Goal: Find contact information: Find contact information

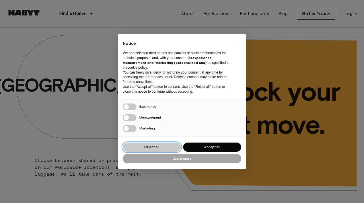
click at [168, 146] on button "Reject all" at bounding box center [152, 146] width 58 height 9
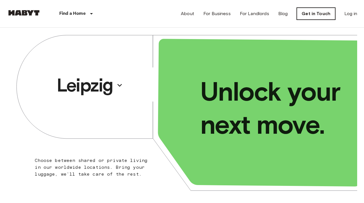
click at [315, 13] on link "Get in Touch" at bounding box center [316, 14] width 38 height 12
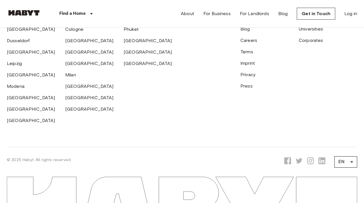
scroll to position [265, 0]
click at [214, 15] on link "For Business" at bounding box center [216, 13] width 27 height 7
